Goal: Check status

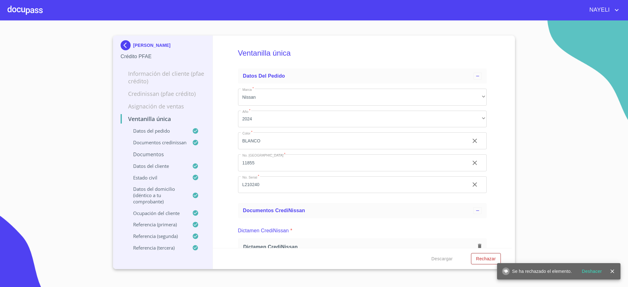
scroll to position [419, 0]
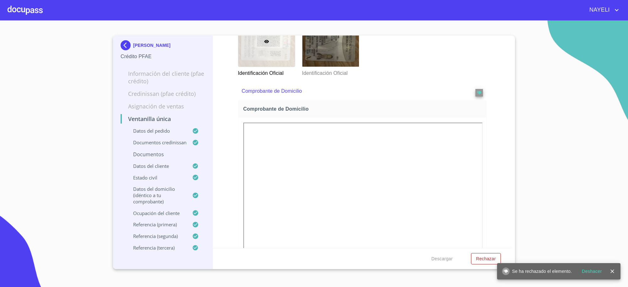
click at [137, 46] on p "[PERSON_NAME]" at bounding box center [151, 45] width 37 height 5
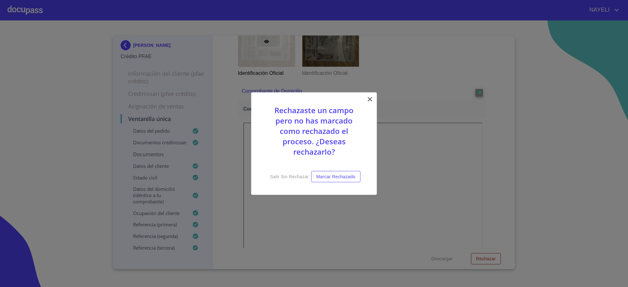
click at [362, 96] on div "Rechazaste un campo pero no has marcado como rechazado el proceso. ¿Deseas rech…" at bounding box center [314, 143] width 126 height 103
click at [368, 99] on icon at bounding box center [370, 99] width 8 height 8
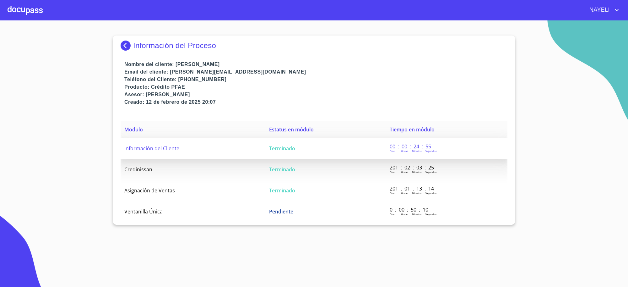
click at [309, 147] on td "Terminado" at bounding box center [325, 148] width 121 height 21
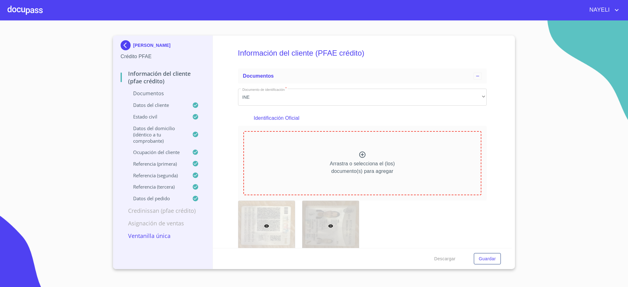
click at [307, 216] on div at bounding box center [330, 226] width 57 height 50
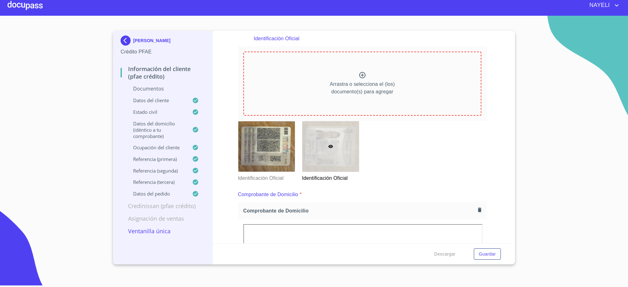
click at [296, 172] on div "Identificación Oficial" at bounding box center [266, 151] width 64 height 68
click at [123, 43] on img at bounding box center [127, 40] width 13 height 10
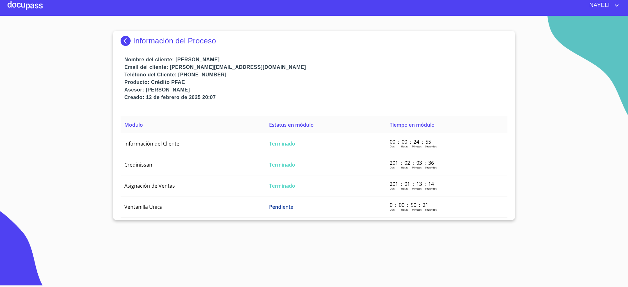
click at [123, 43] on img at bounding box center [127, 41] width 13 height 10
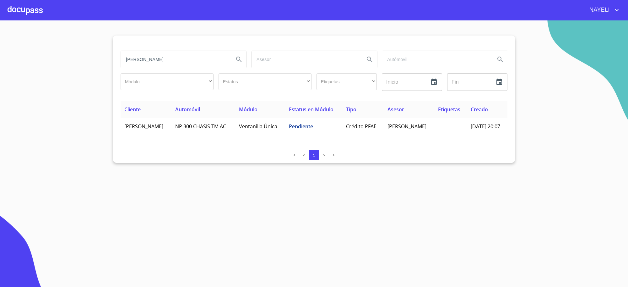
click at [162, 61] on input "[PERSON_NAME]" at bounding box center [175, 59] width 108 height 17
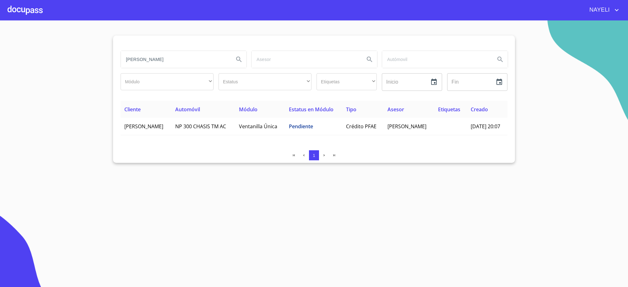
type input "[PERSON_NAME]"
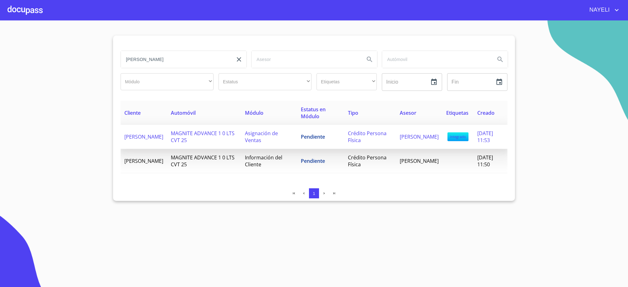
click at [263, 137] on span "Asignación de Ventas" at bounding box center [261, 137] width 33 height 14
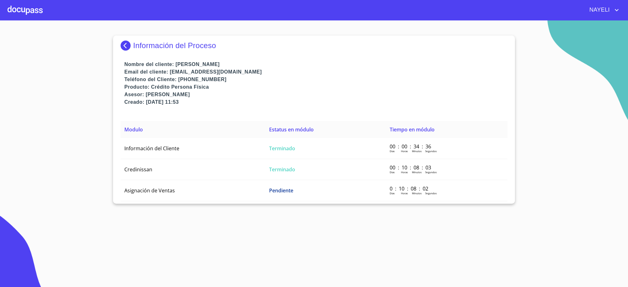
click at [345, 118] on div "Información del Proceso Nombre del cliente: [PERSON_NAME] Email del cliente: [E…" at bounding box center [314, 119] width 402 height 168
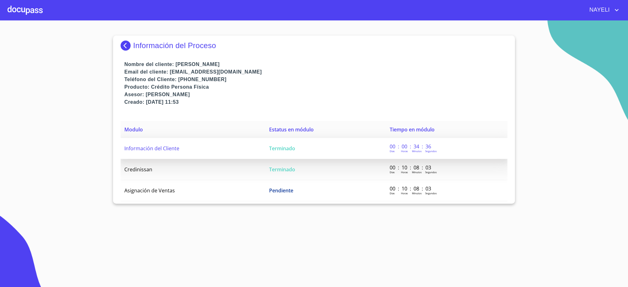
click at [326, 150] on td "Terminado" at bounding box center [325, 148] width 121 height 21
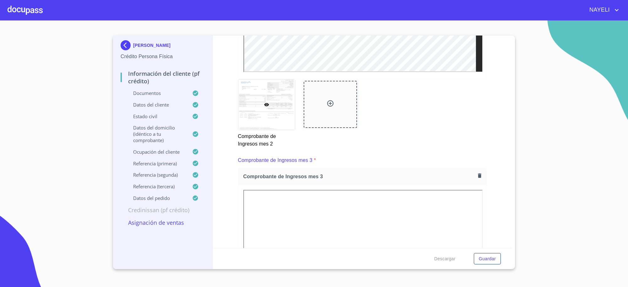
scroll to position [1047, 0]
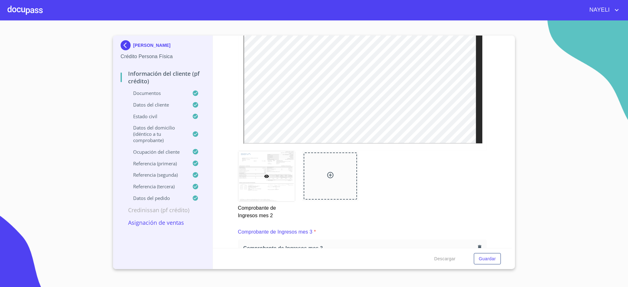
drag, startPoint x: 337, startPoint y: 98, endPoint x: 242, endPoint y: 123, distance: 98.1
click at [242, 123] on div at bounding box center [362, 60] width 248 height 181
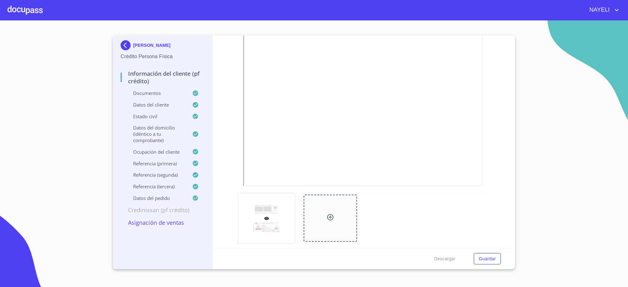
scroll to position [0, 0]
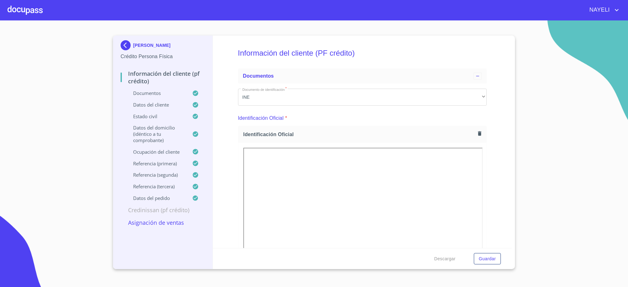
click at [135, 47] on p "[PERSON_NAME]" at bounding box center [151, 45] width 37 height 5
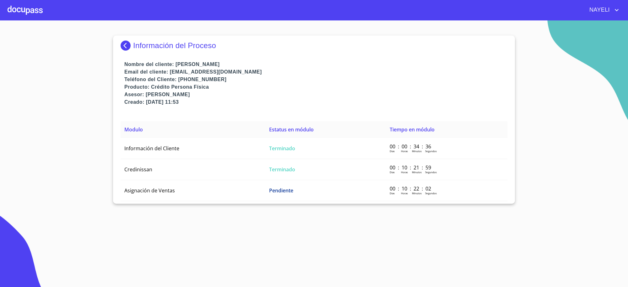
click at [135, 47] on p "Información del Proceso" at bounding box center [174, 45] width 83 height 9
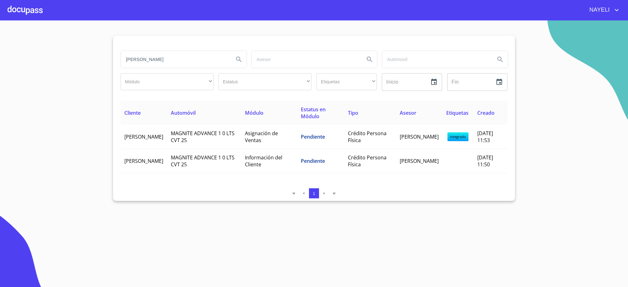
click at [185, 61] on input "[PERSON_NAME]" at bounding box center [175, 59] width 108 height 17
type input "[PERSON_NAME]"
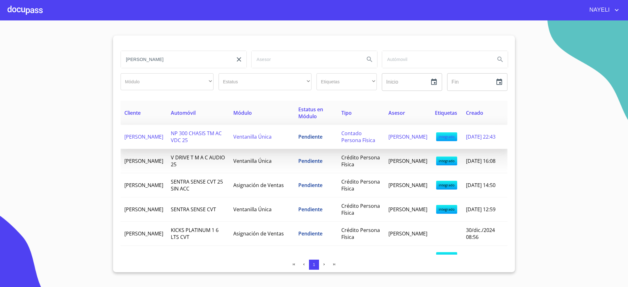
click at [243, 140] on span "Ventanilla Única" at bounding box center [252, 136] width 38 height 7
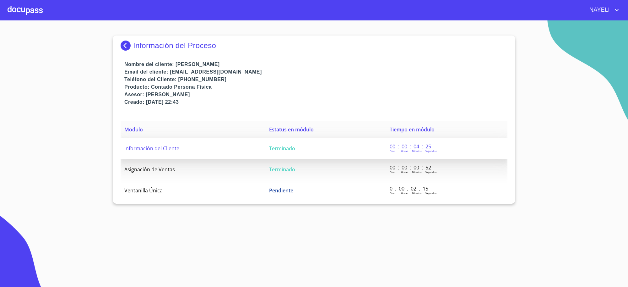
click at [261, 142] on td "Información del Cliente" at bounding box center [193, 148] width 145 height 21
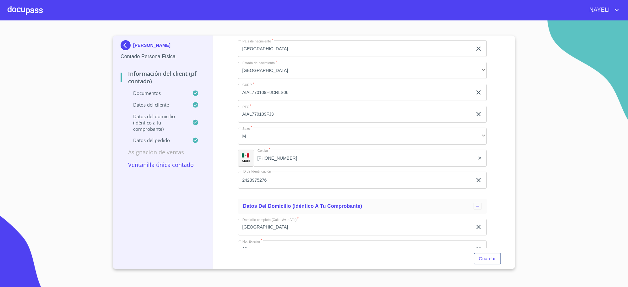
scroll to position [1361, 0]
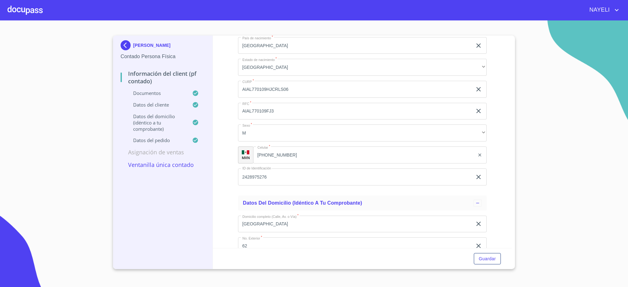
click at [122, 50] on img at bounding box center [127, 45] width 13 height 10
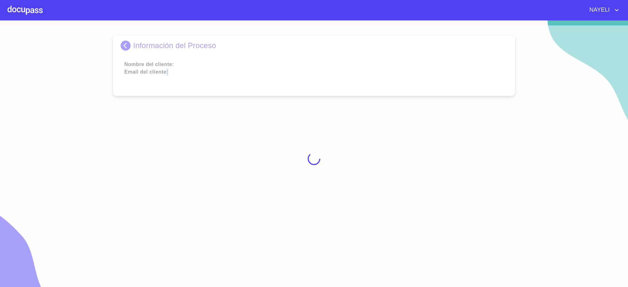
click at [122, 50] on div at bounding box center [314, 158] width 628 height 266
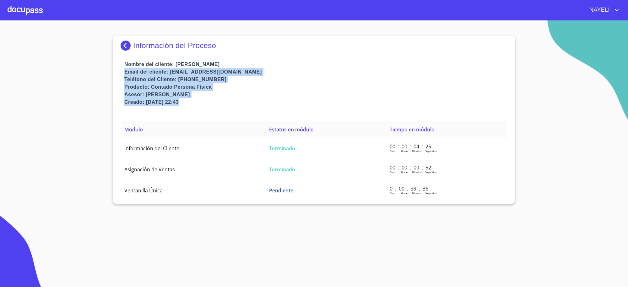
click at [122, 50] on img at bounding box center [127, 46] width 13 height 10
